Goal: Find specific page/section: Find specific page/section

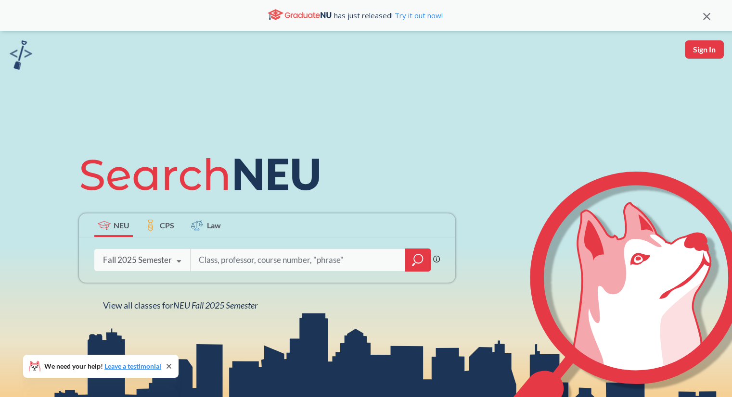
click at [319, 269] on input "search" at bounding box center [298, 260] width 200 height 20
type input "cs2101"
click at [426, 256] on div at bounding box center [418, 260] width 26 height 23
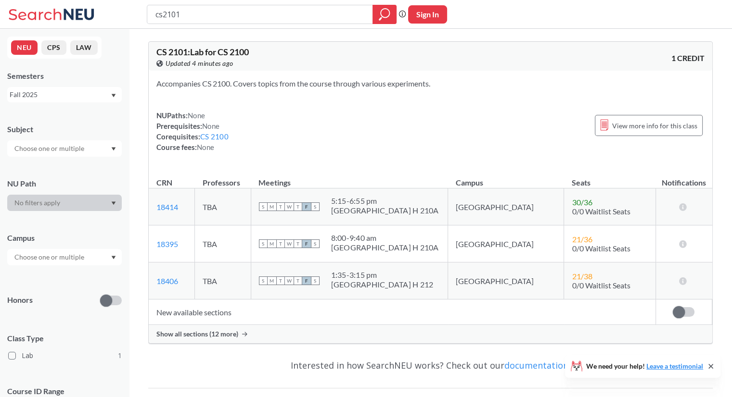
click at [72, 263] on input "text" at bounding box center [50, 258] width 81 height 12
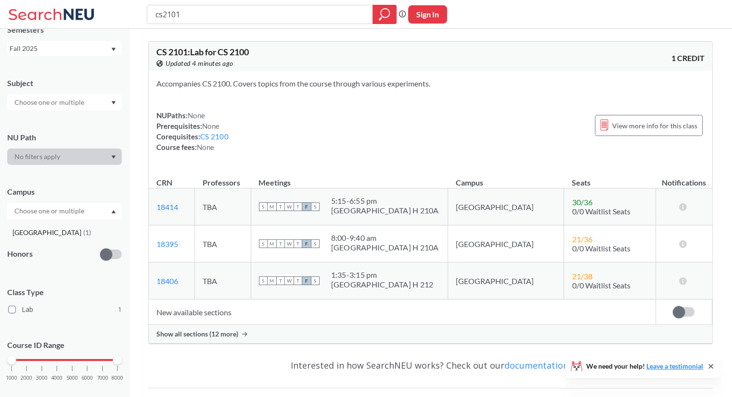
scroll to position [48, 0]
click at [100, 212] on div at bounding box center [64, 210] width 115 height 16
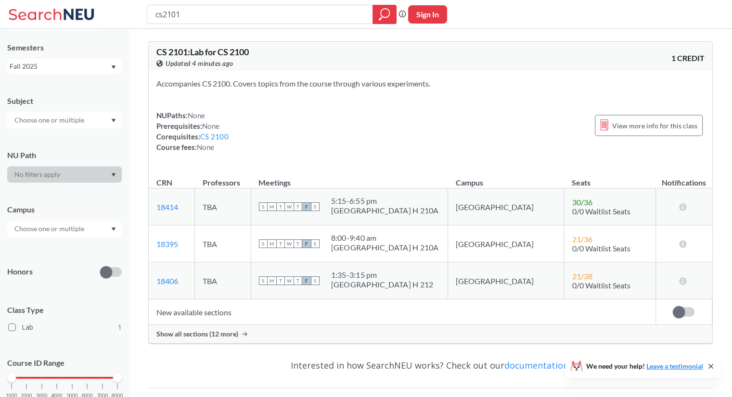
scroll to position [0, 0]
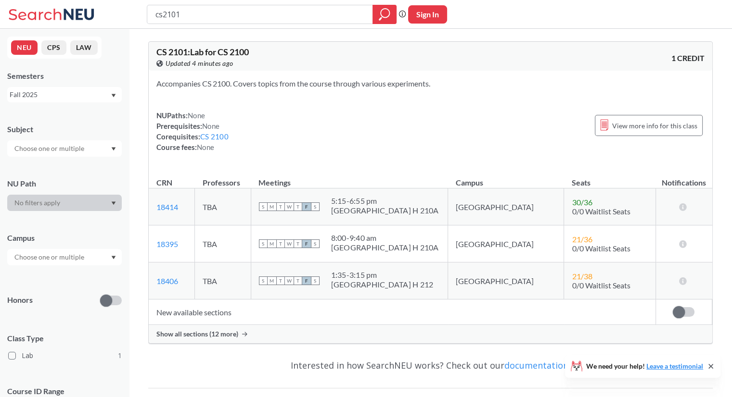
click at [48, 15] on icon at bounding box center [53, 14] width 90 height 19
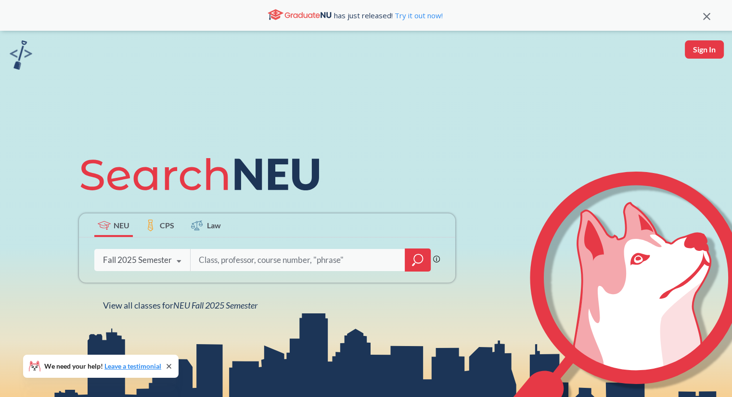
click at [624, 102] on div "NEU CPS Law Phrase search guarantees the exact search appears in the results. E…" at bounding box center [366, 229] width 732 height 397
click at [724, 3] on div "has just released! Try it out now!" at bounding box center [366, 15] width 732 height 31
